Goal: Task Accomplishment & Management: Manage account settings

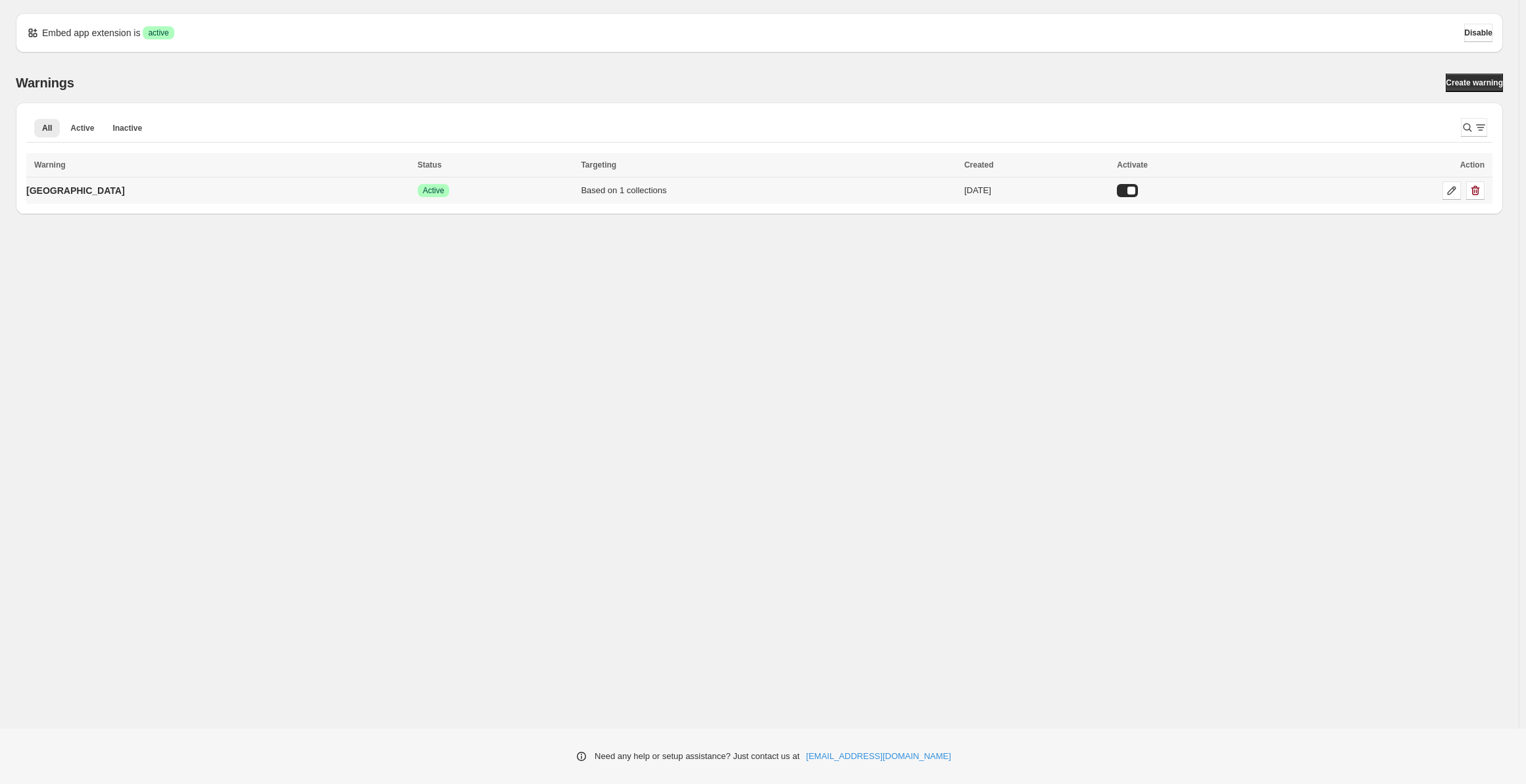
click at [418, 188] on div "Success Active" at bounding box center [496, 191] width 156 height 13
click at [64, 193] on p "Germany" at bounding box center [75, 191] width 99 height 13
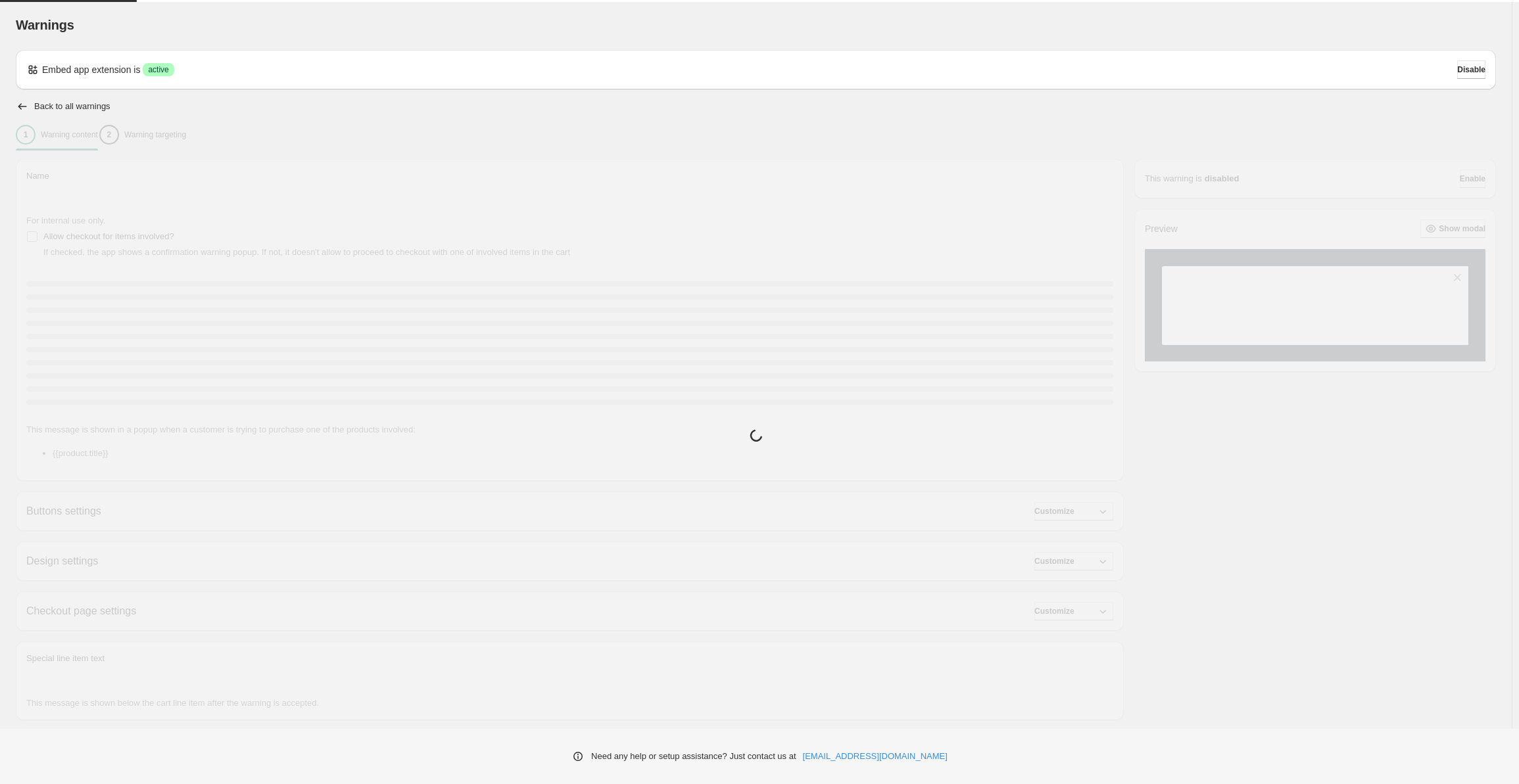
type input "*******"
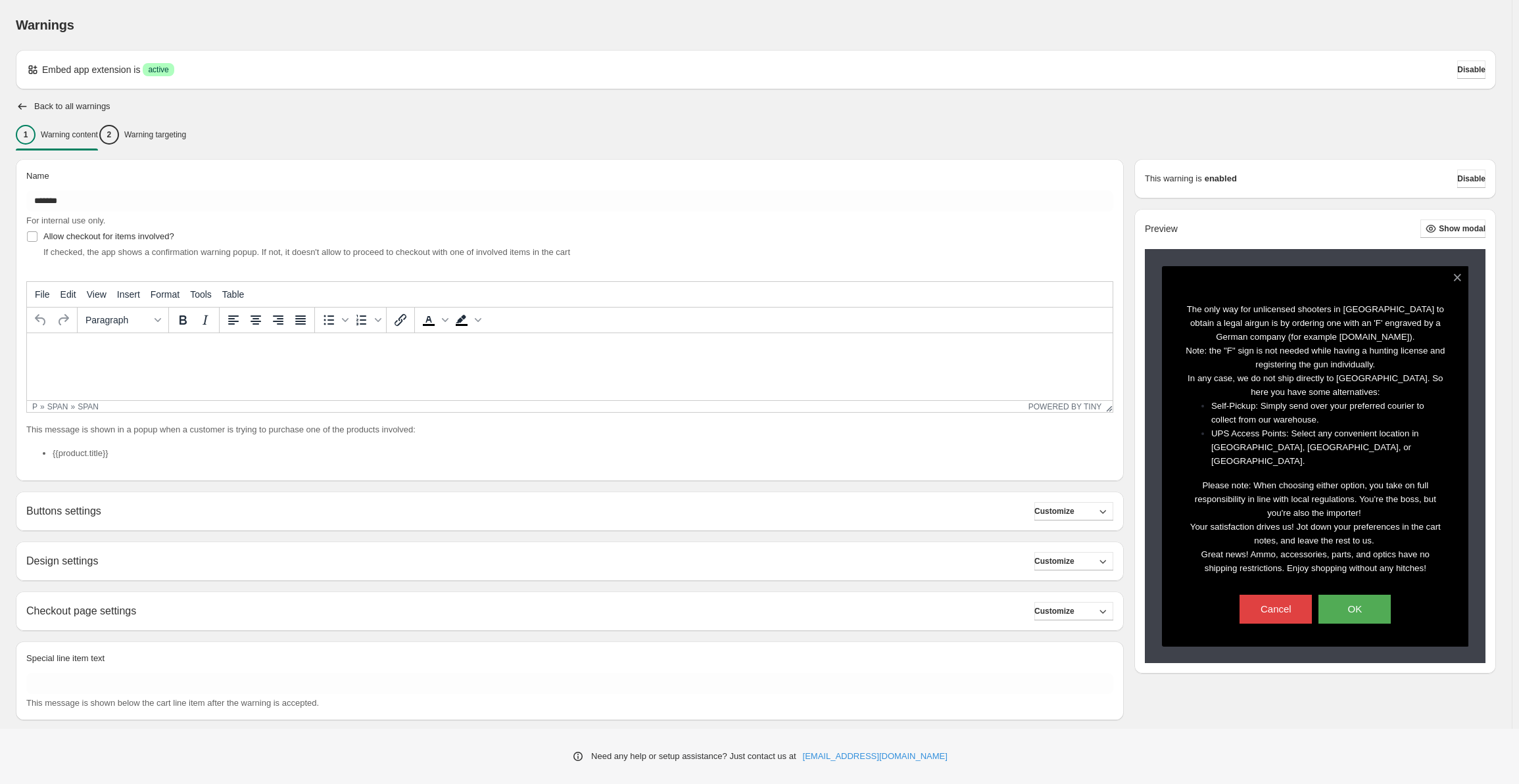
click at [1285, 595] on button "Cancel" at bounding box center [1276, 610] width 73 height 29
click at [1365, 603] on button "OK" at bounding box center [1355, 610] width 73 height 29
click at [1365, 598] on button "OK" at bounding box center [1355, 610] width 73 height 29
